Goal: Transaction & Acquisition: Purchase product/service

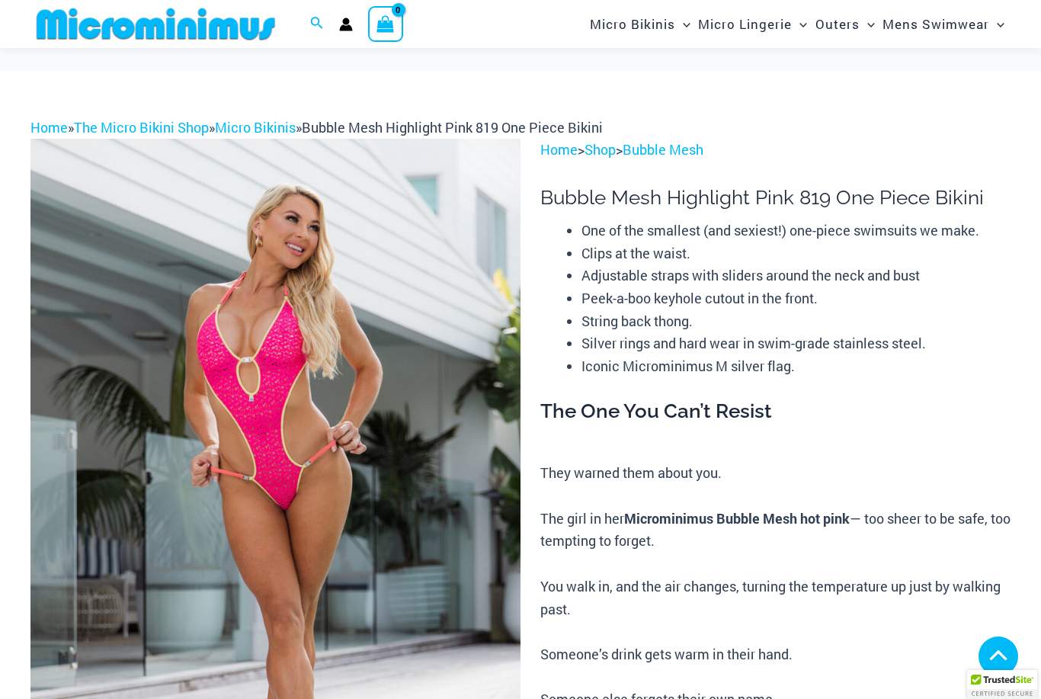
scroll to position [601, 0]
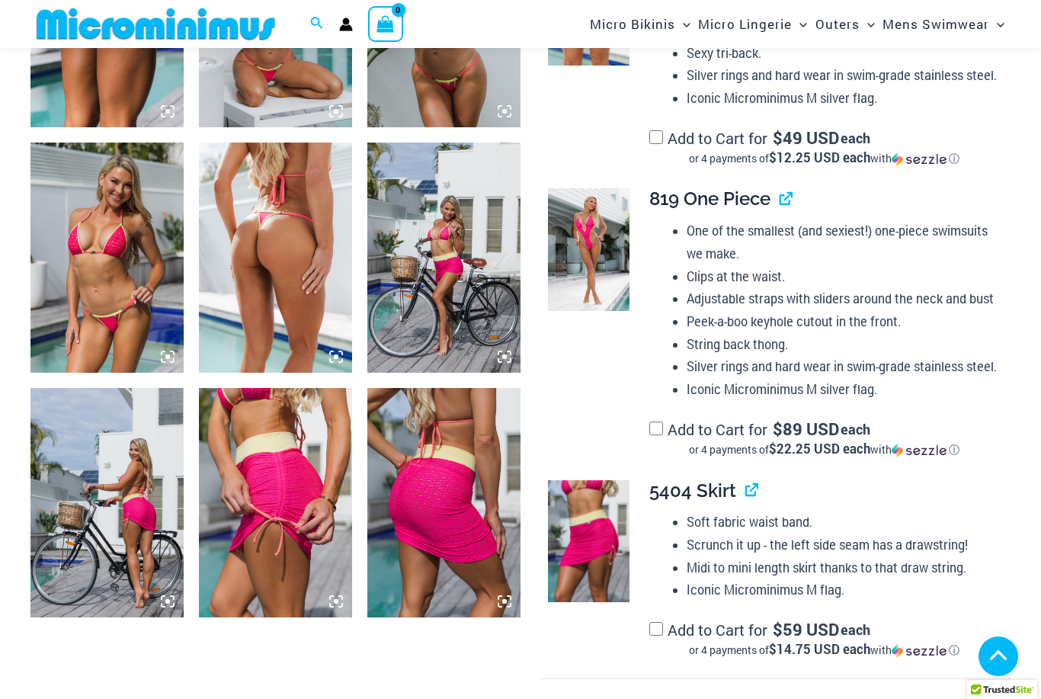
click at [87, 280] on img at bounding box center [106, 256] width 153 height 229
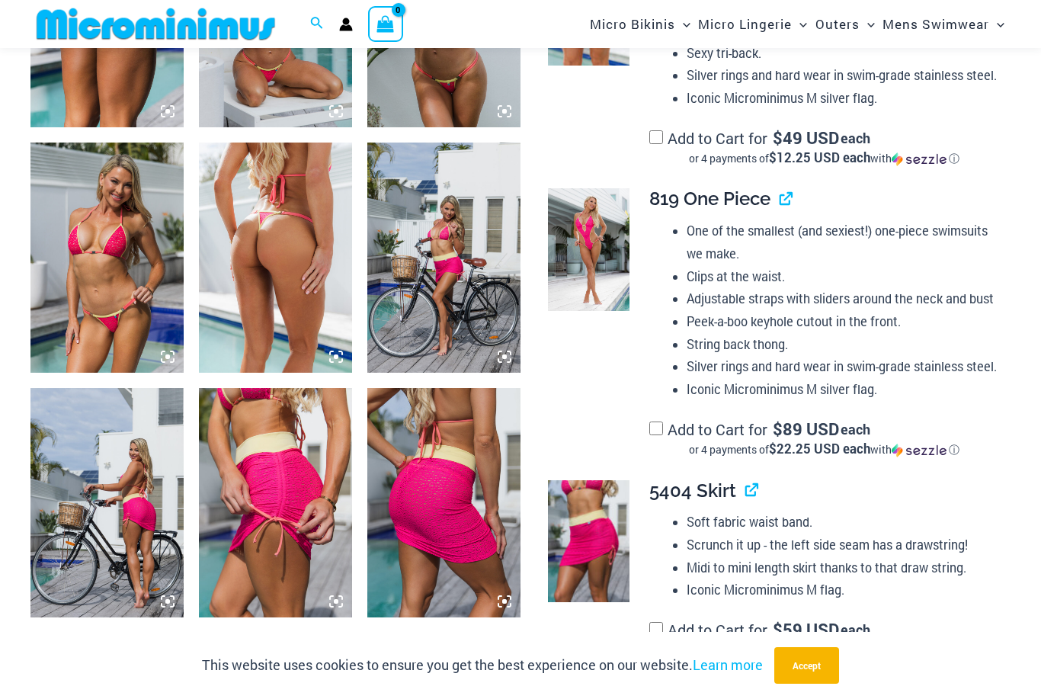
click at [95, 183] on img at bounding box center [106, 256] width 153 height 229
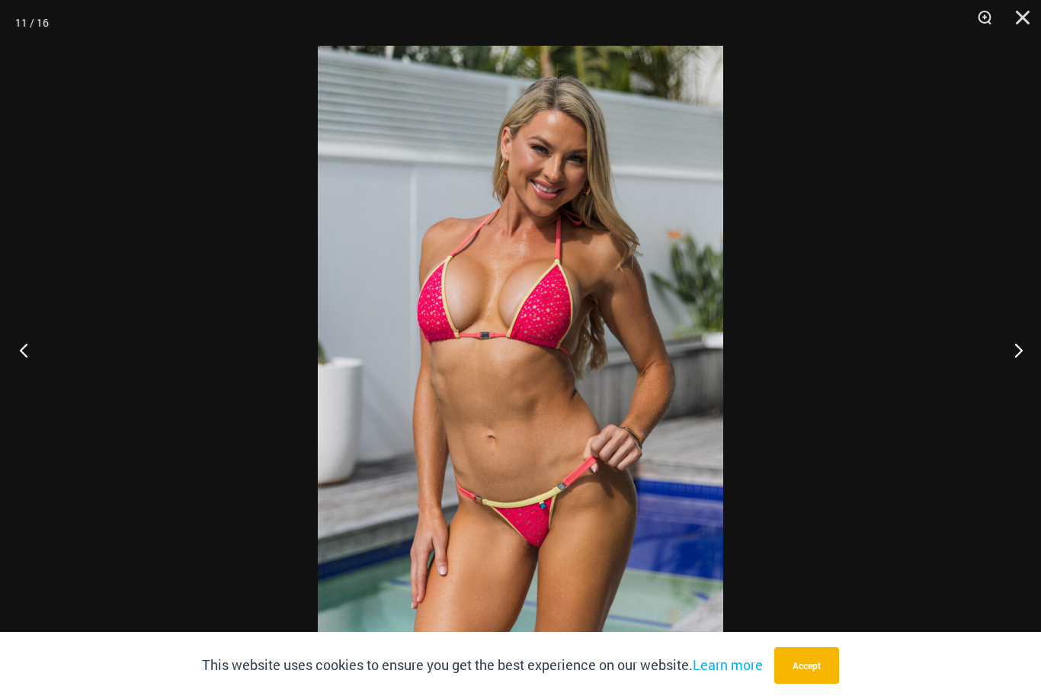
click at [25, 347] on button "Previous" at bounding box center [28, 350] width 57 height 76
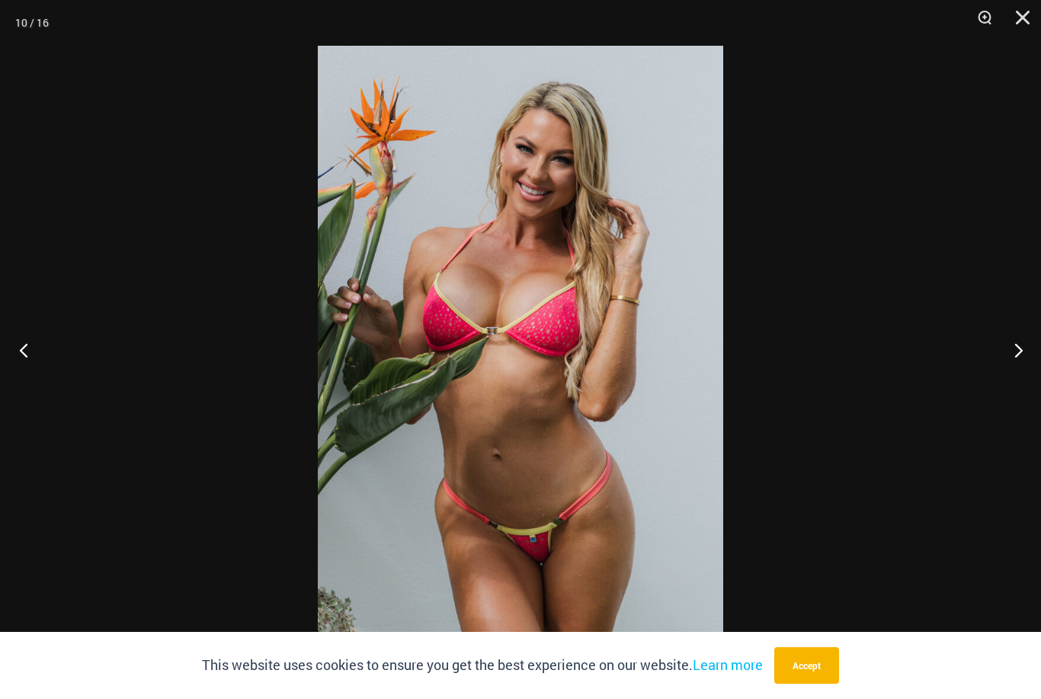
click at [11, 330] on button "Previous" at bounding box center [28, 350] width 57 height 76
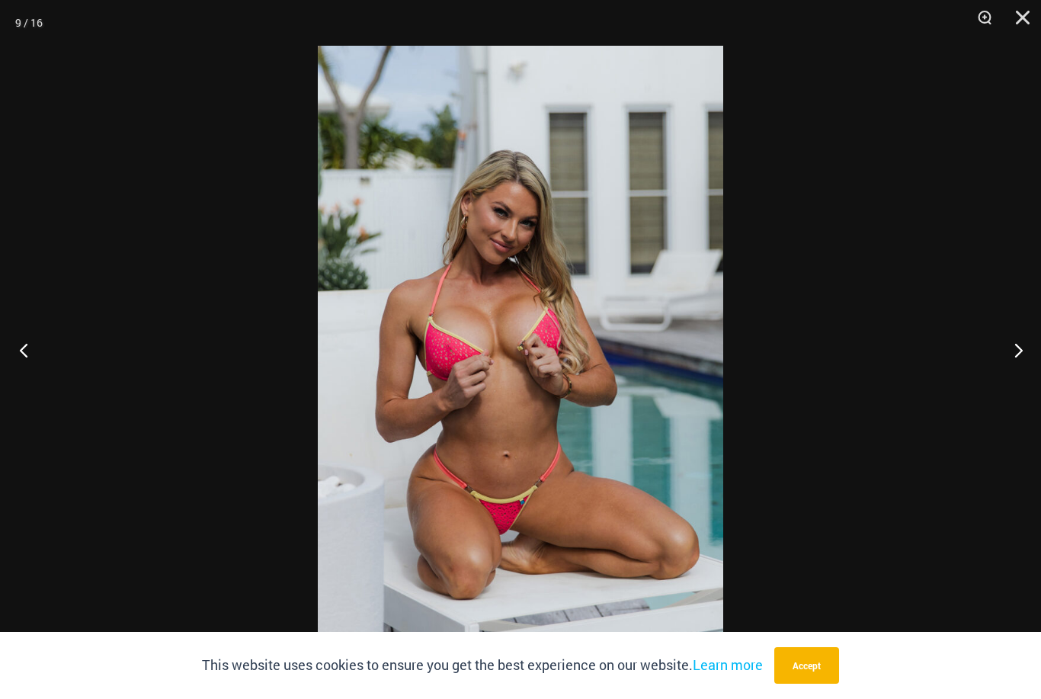
click at [13, 332] on button "Previous" at bounding box center [28, 350] width 57 height 76
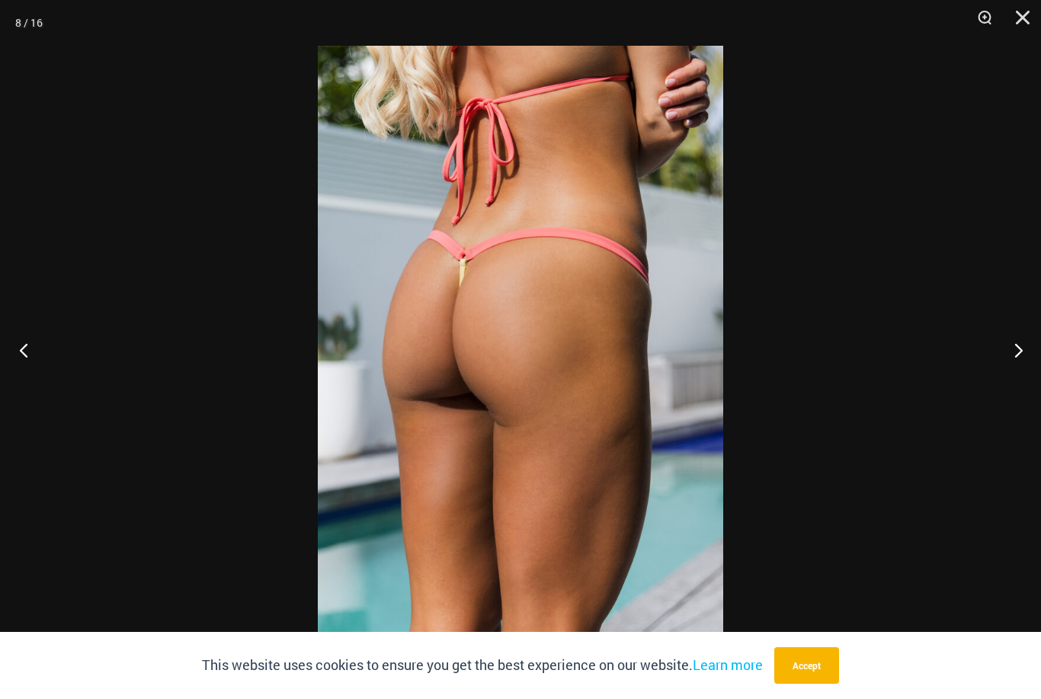
click at [13, 331] on button "Previous" at bounding box center [28, 350] width 57 height 76
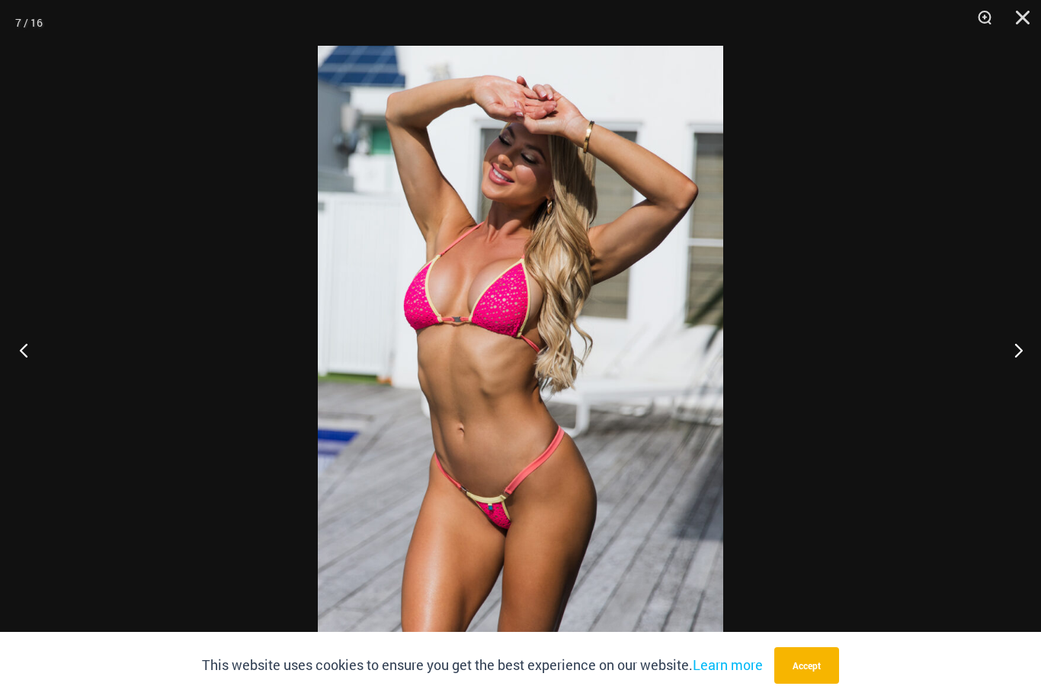
click at [18, 312] on button "Previous" at bounding box center [28, 350] width 57 height 76
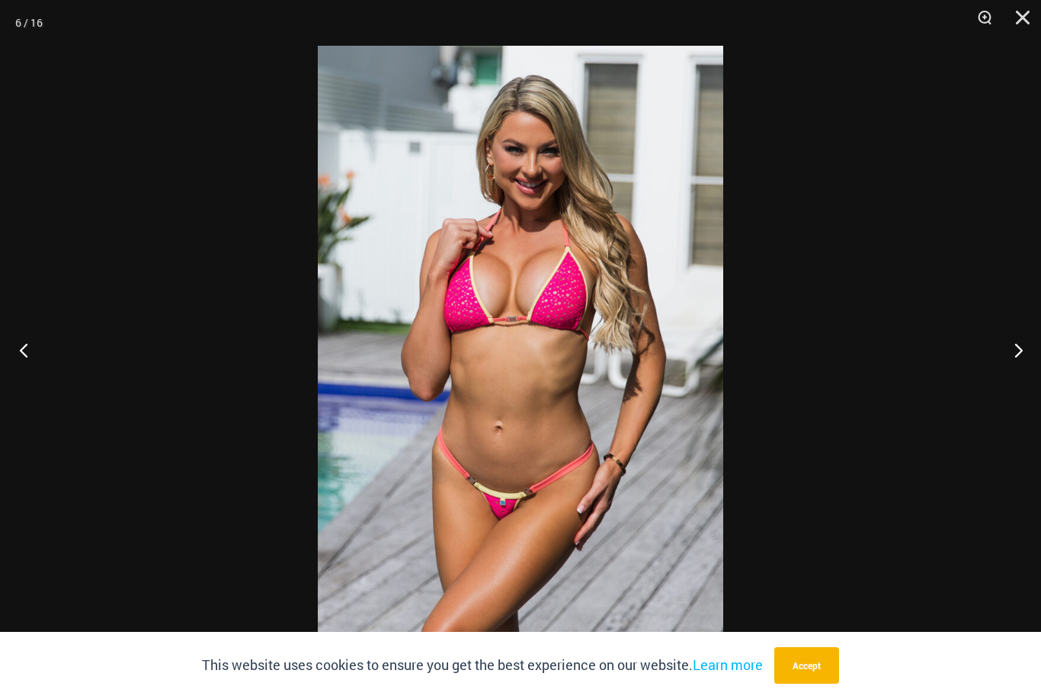
click at [18, 310] on div at bounding box center [520, 349] width 1041 height 699
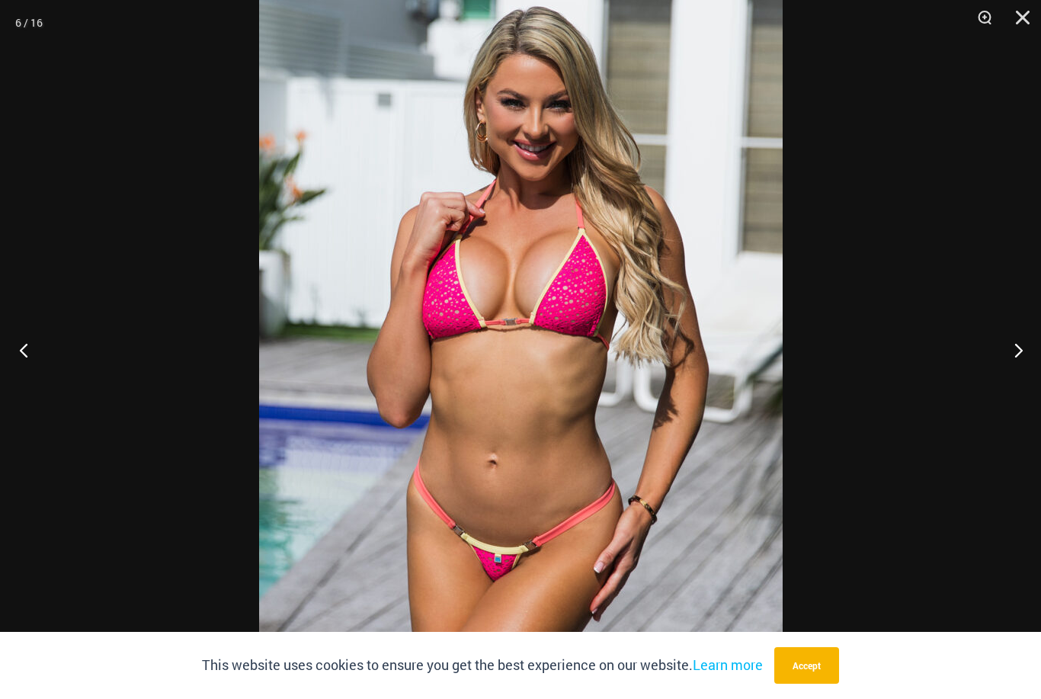
click at [11, 313] on button "Previous" at bounding box center [28, 350] width 57 height 76
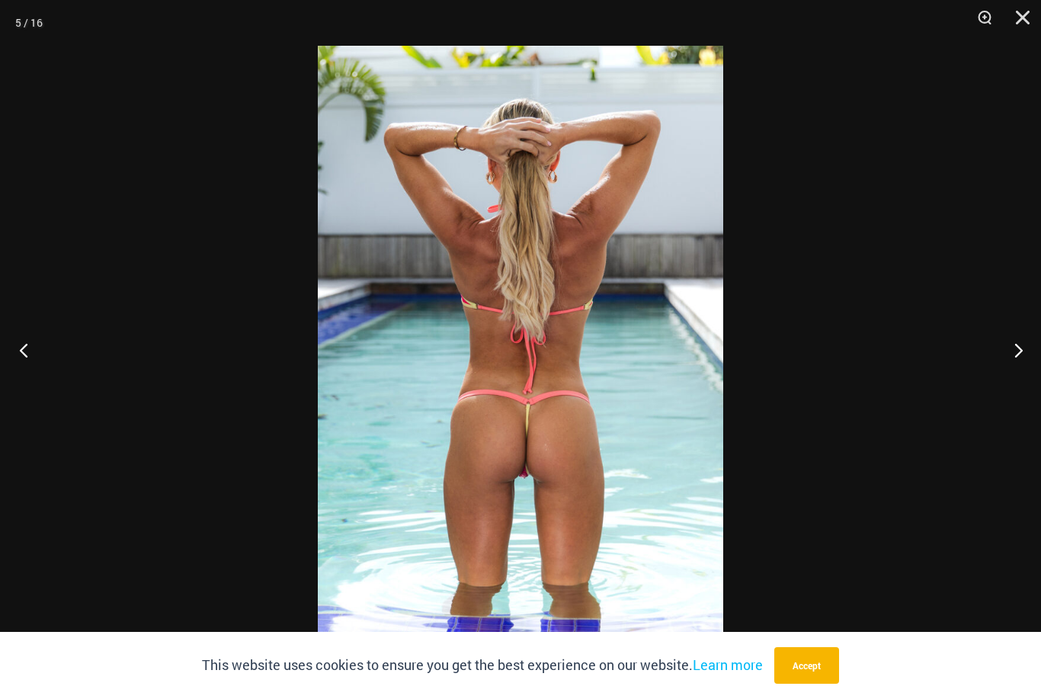
click at [11, 313] on button "Previous" at bounding box center [28, 350] width 57 height 76
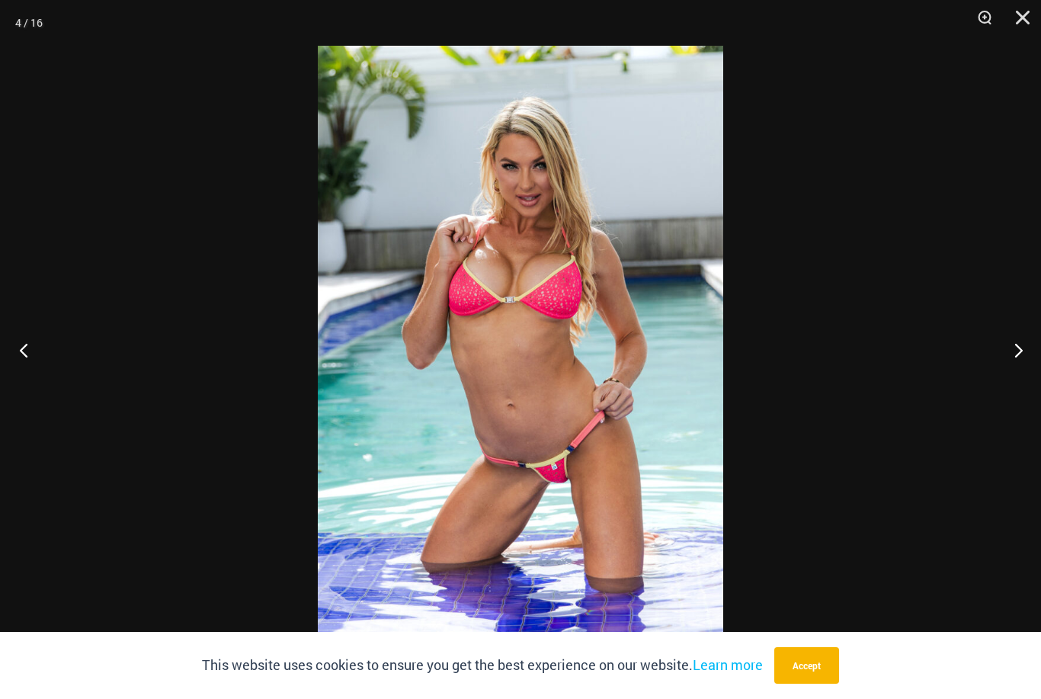
click at [14, 329] on button "Previous" at bounding box center [28, 350] width 57 height 76
click at [13, 328] on button "Previous" at bounding box center [28, 350] width 57 height 76
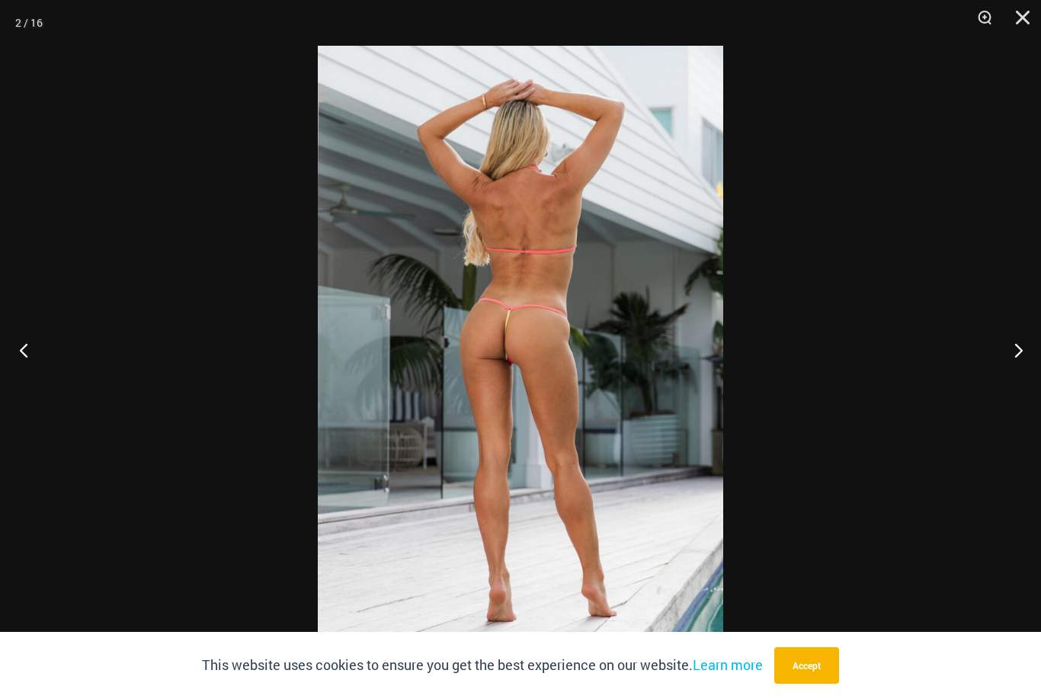
click at [18, 341] on button "Previous" at bounding box center [28, 350] width 57 height 76
